Goal: Task Accomplishment & Management: Manage account settings

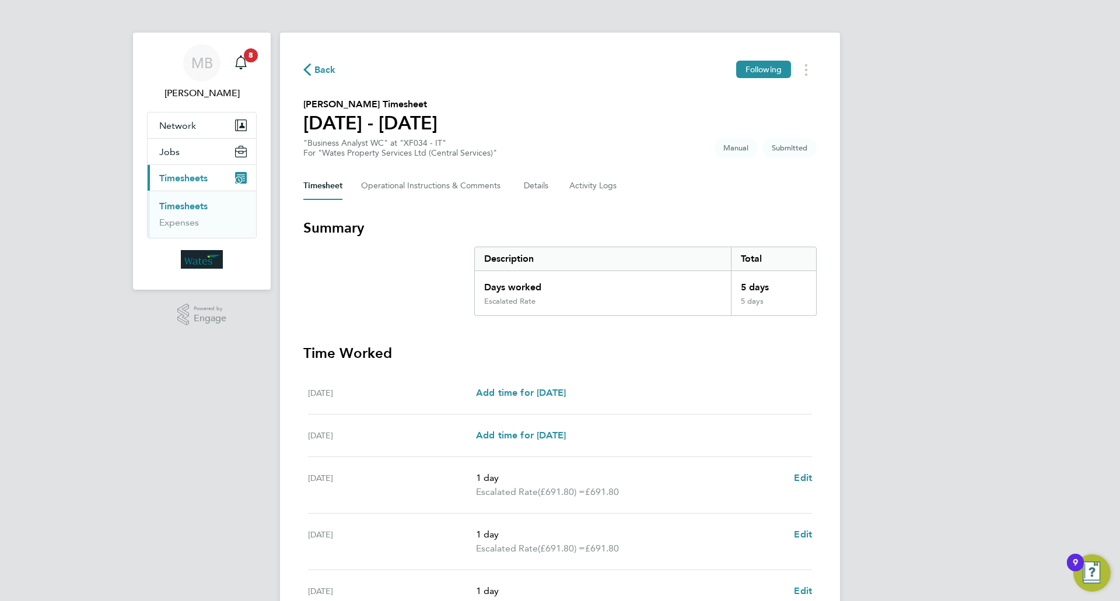
click at [824, 357] on div "Back Following [PERSON_NAME] Timesheet [DATE] - [DATE] "Business Analyst WC" at…" at bounding box center [560, 428] width 560 height 791
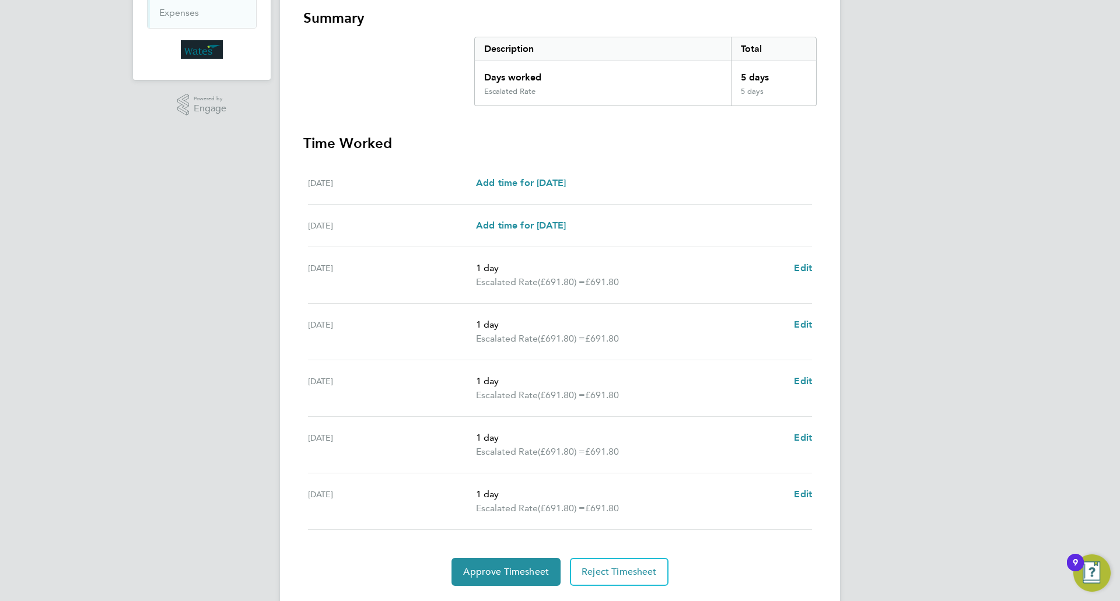
scroll to position [233, 0]
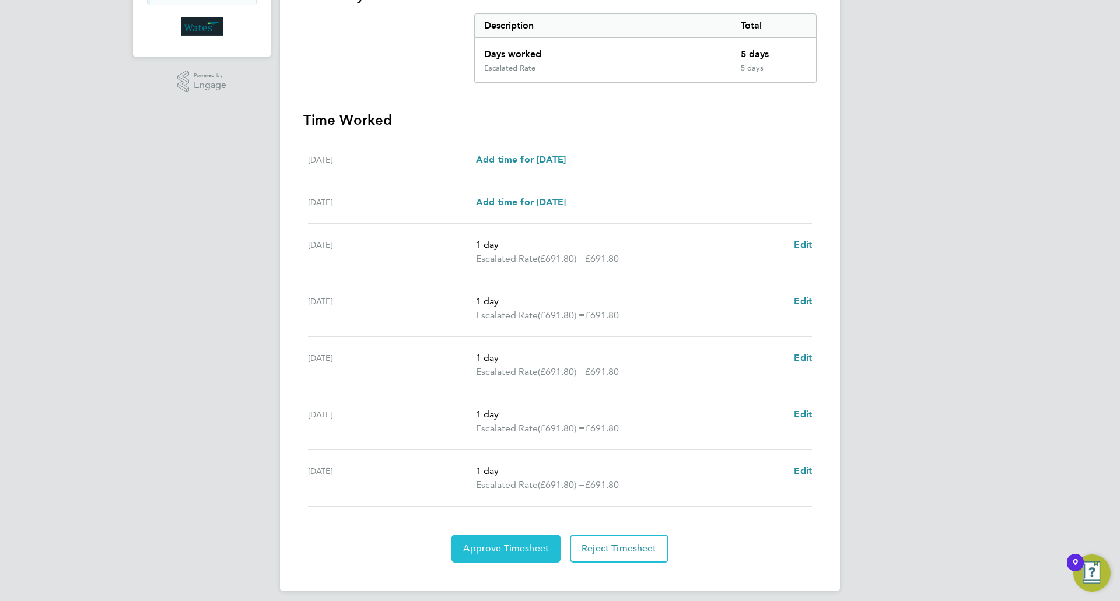
click at [504, 556] on button "Approve Timesheet" at bounding box center [505, 549] width 109 height 28
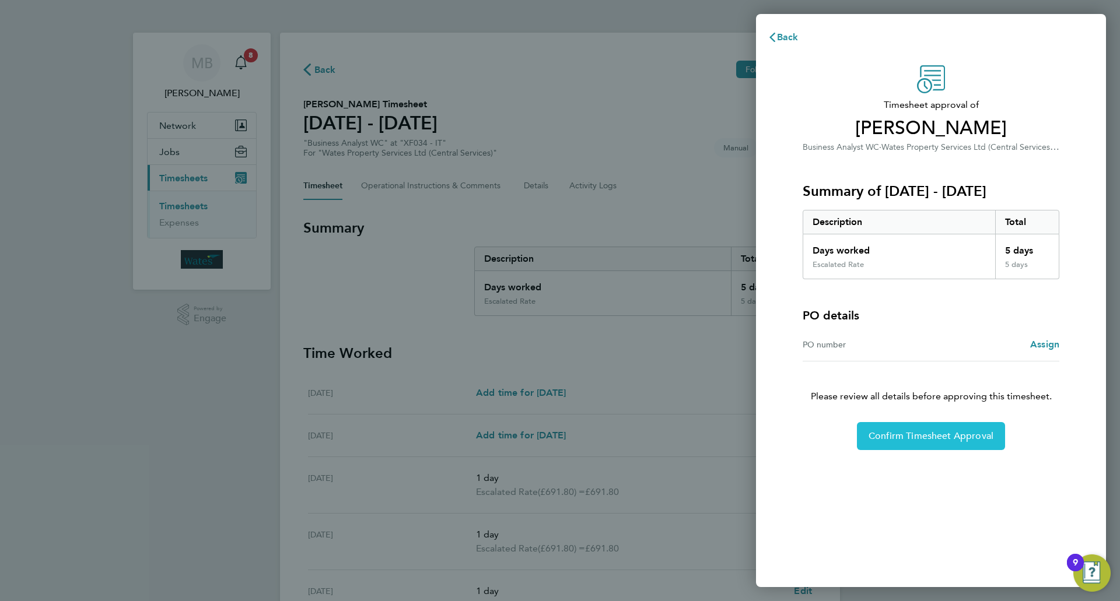
click at [920, 434] on span "Confirm Timesheet Approval" at bounding box center [930, 436] width 125 height 12
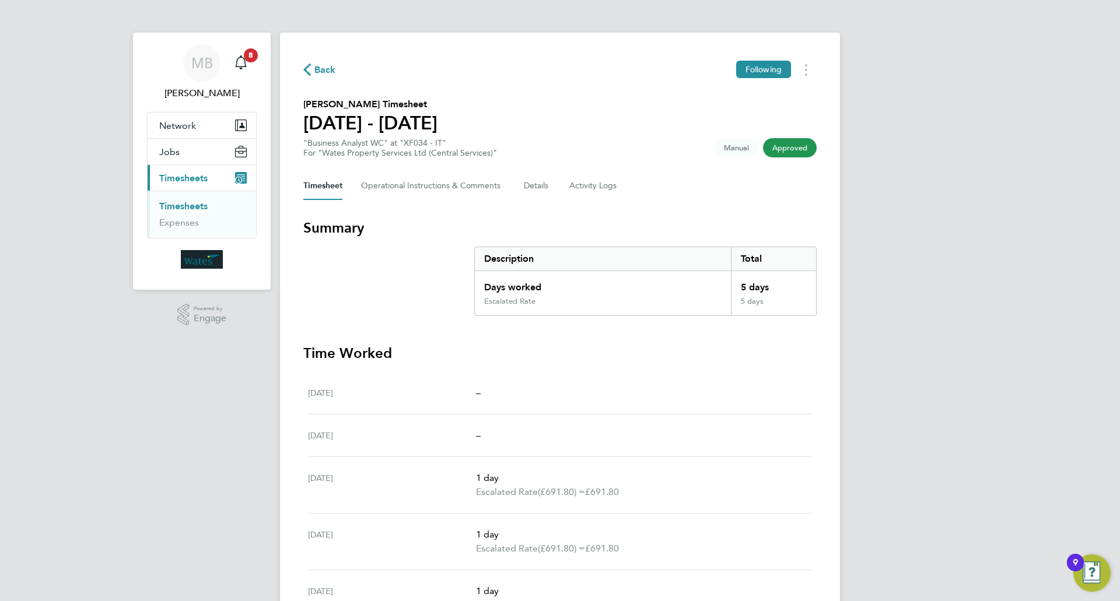
click at [184, 171] on button "Current page: Timesheets" at bounding box center [202, 178] width 108 height 26
click at [178, 174] on span "Timesheets" at bounding box center [183, 178] width 48 height 11
click at [174, 208] on link "Timesheets" at bounding box center [183, 206] width 48 height 11
